Goal: Find specific page/section: Find specific page/section

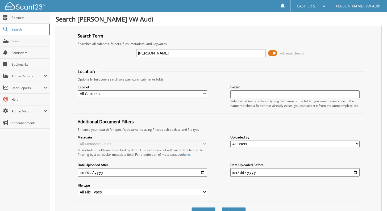
type input "[PERSON_NAME]"
click at [222, 208] on button "Search" at bounding box center [234, 213] width 24 height 10
click at [275, 51] on span at bounding box center [272, 53] width 9 height 8
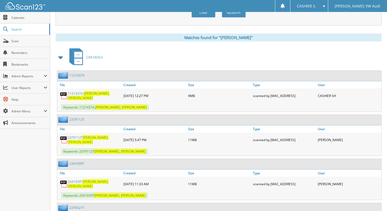
scroll to position [71, 0]
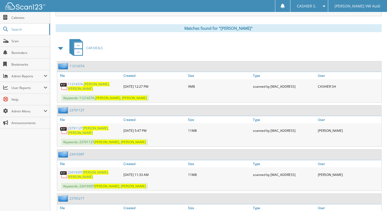
click at [76, 84] on link "1121437A, [PERSON_NAME]" at bounding box center [94, 86] width 53 height 9
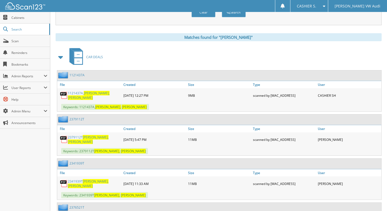
scroll to position [18, 0]
